Goal: Find specific page/section: Find specific page/section

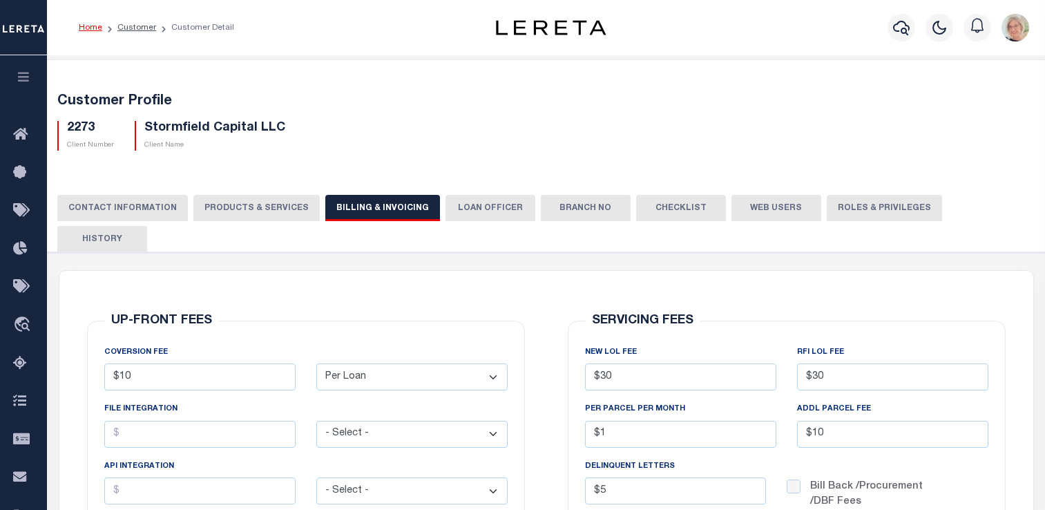
select select "PLN"
click at [25, 135] on icon at bounding box center [24, 134] width 22 height 17
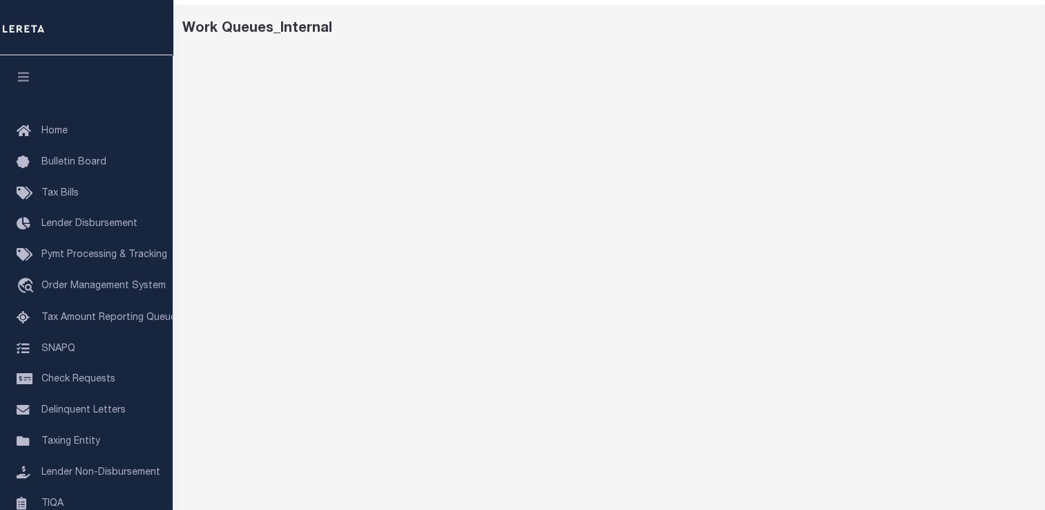
scroll to position [77, 0]
